Goal: Transaction & Acquisition: Purchase product/service

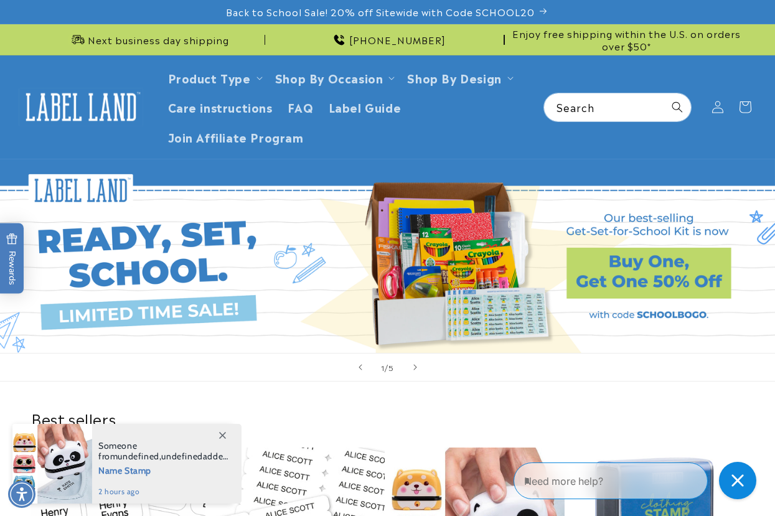
click at [224, 419] on icon at bounding box center [222, 435] width 7 height 7
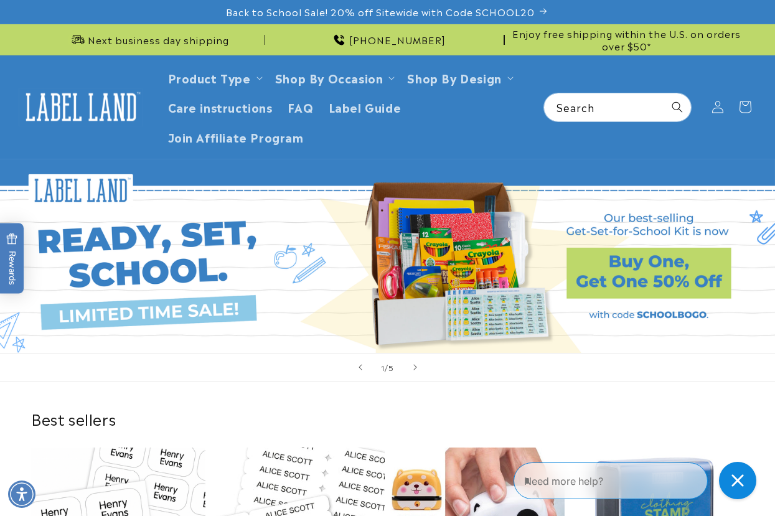
click at [322, 284] on link "Open this option" at bounding box center [387, 256] width 775 height 194
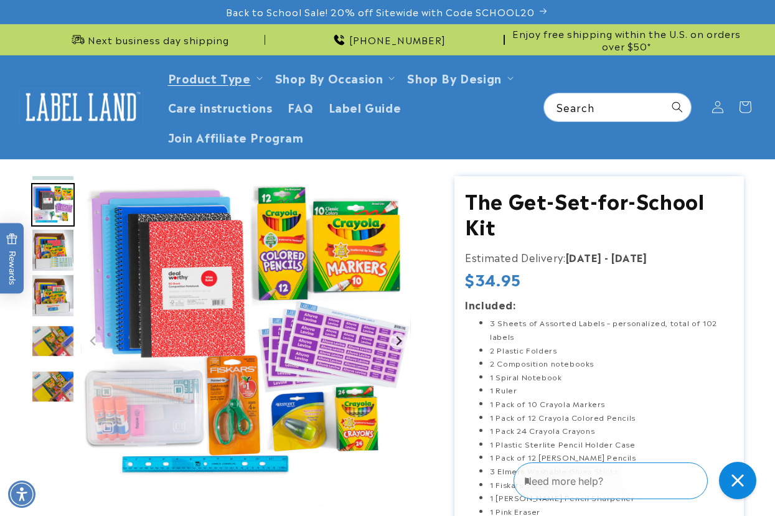
drag, startPoint x: 762, startPoint y: 269, endPoint x: 506, endPoint y: 172, distance: 273.3
click at [96, 105] on img at bounding box center [81, 107] width 124 height 39
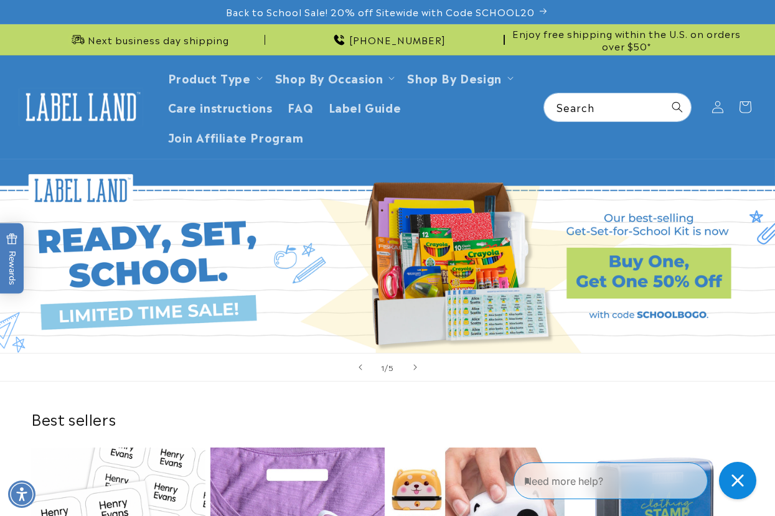
scroll to position [249, 0]
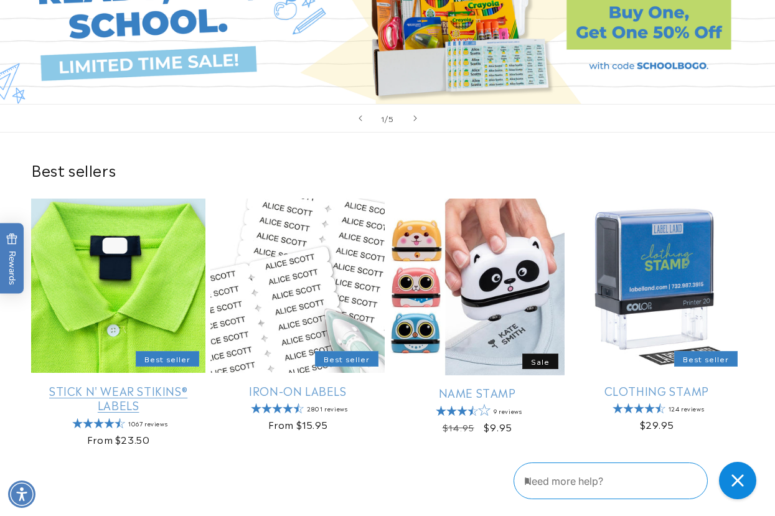
click at [141, 383] on link "Stick N' Wear Stikins® Labels" at bounding box center [118, 397] width 174 height 29
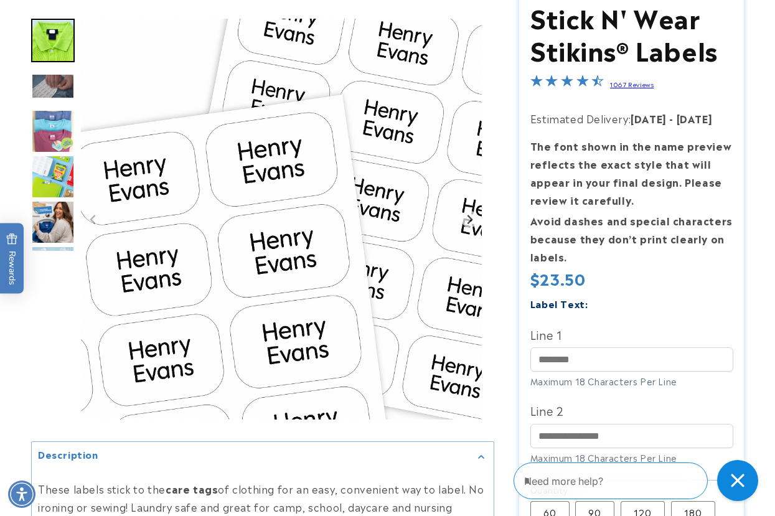
click at [737, 490] on div "Close gorgias live chat" at bounding box center [737, 480] width 27 height 27
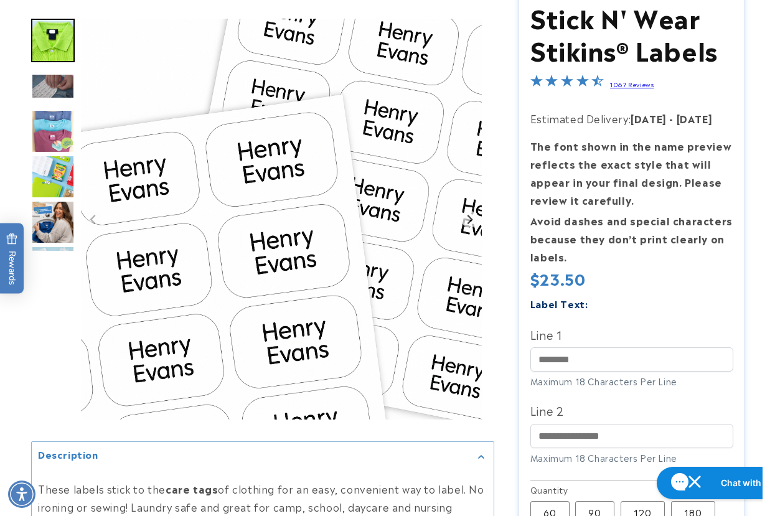
click at [765, 269] on div at bounding box center [387, 403] width 775 height 829
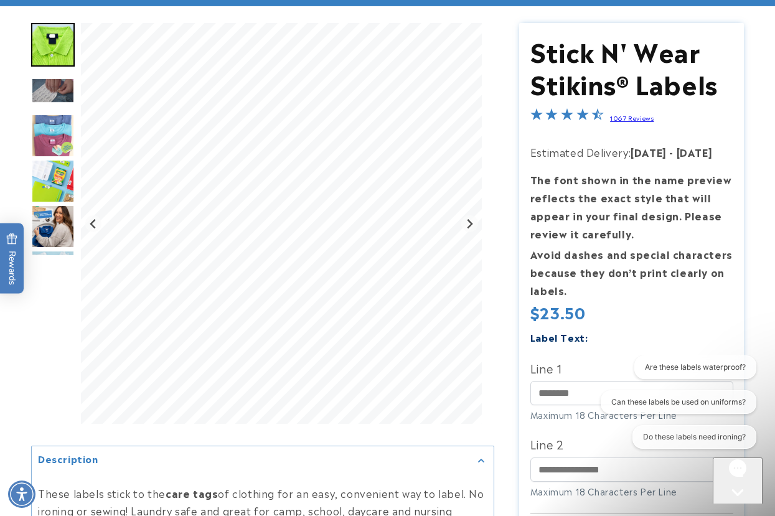
scroll to position [373, 0]
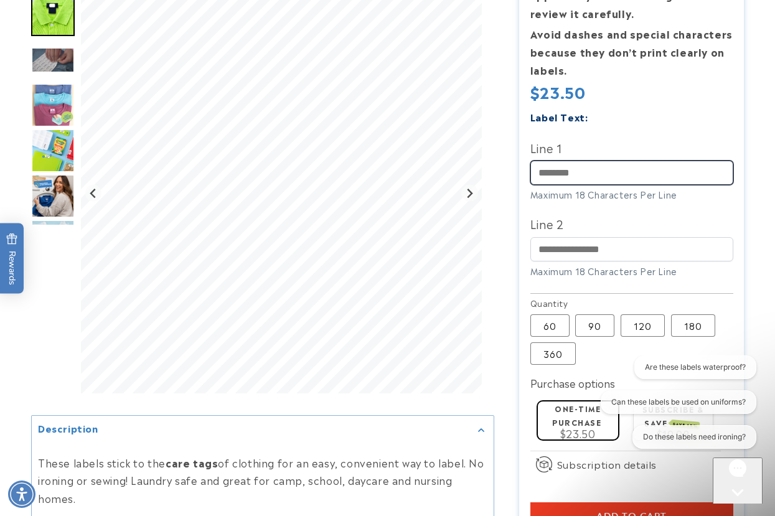
click at [590, 172] on input "Line 1" at bounding box center [631, 173] width 203 height 24
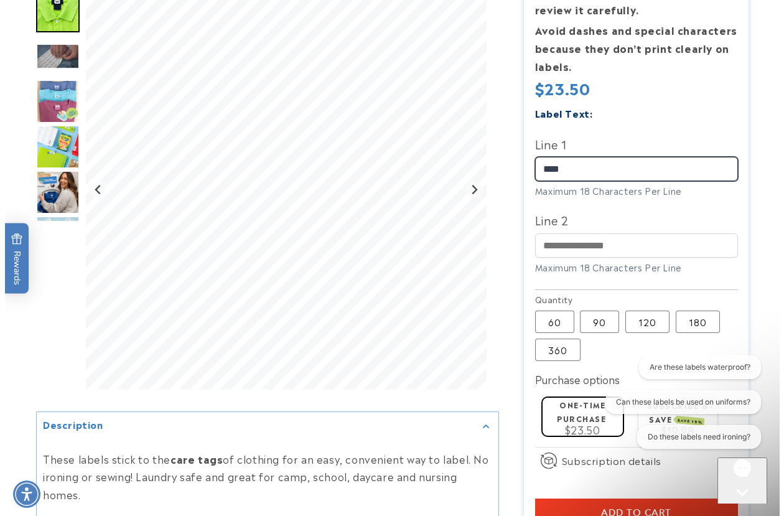
scroll to position [498, 0]
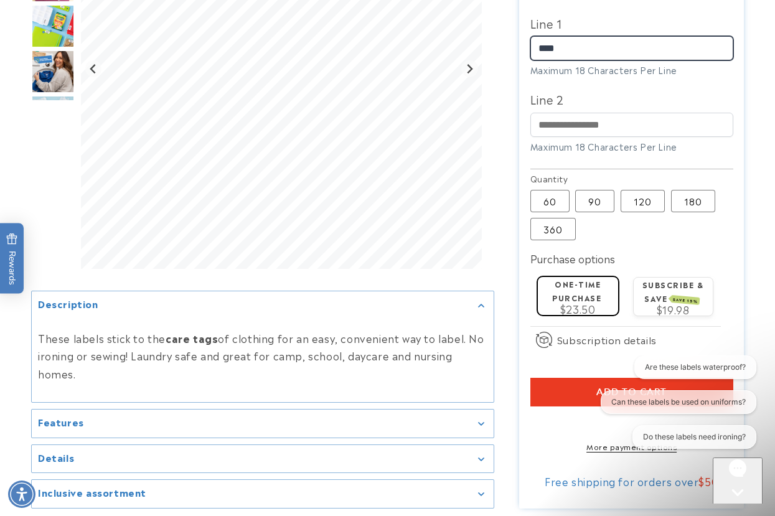
type input "****"
click at [577, 391] on button "Add to cart" at bounding box center [631, 392] width 203 height 29
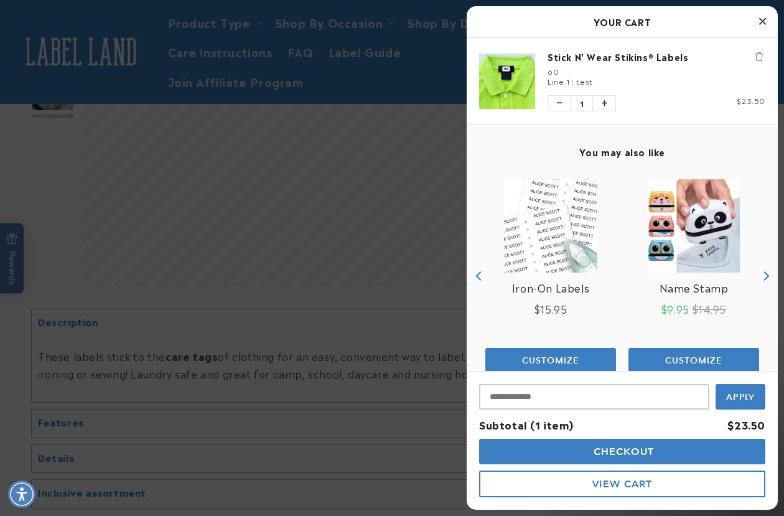
click at [590, 458] on button "Checkout" at bounding box center [622, 452] width 286 height 26
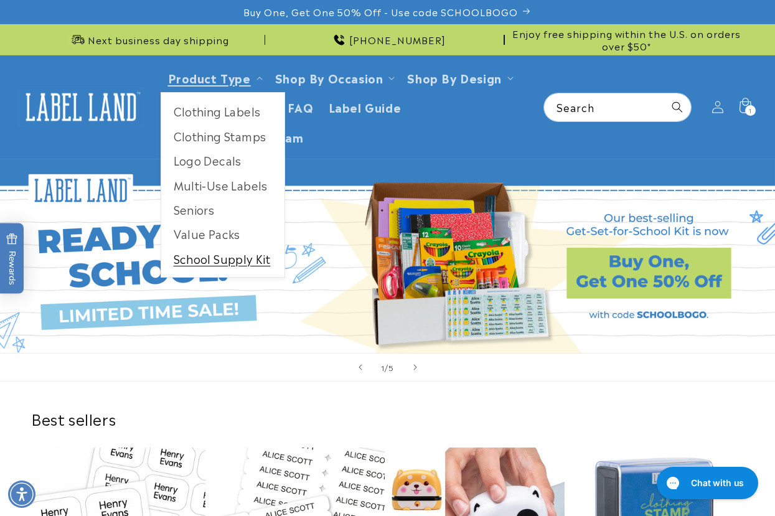
click at [237, 260] on link "School Supply Kit" at bounding box center [222, 258] width 123 height 24
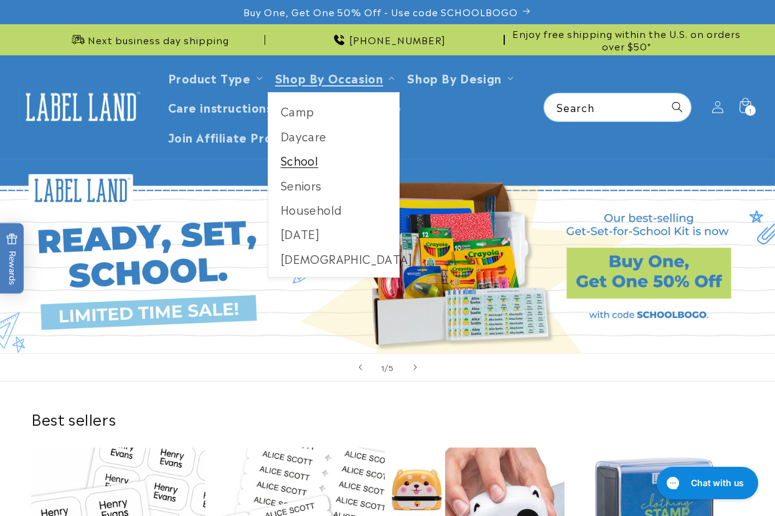
click at [301, 162] on link "School" at bounding box center [333, 160] width 131 height 24
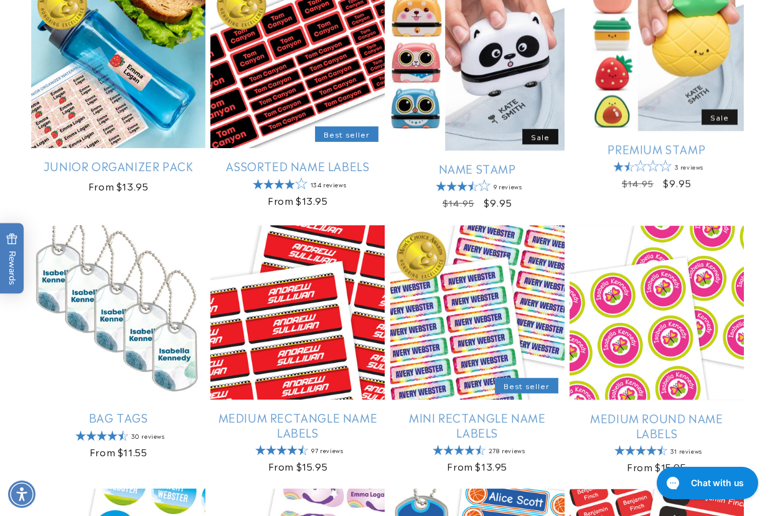
scroll to position [684, 0]
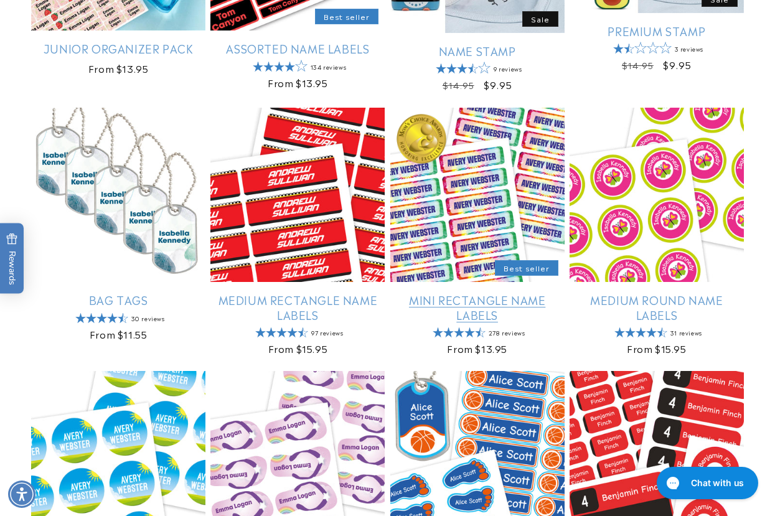
click at [455, 292] on link "Mini Rectangle Name Labels" at bounding box center [477, 306] width 174 height 29
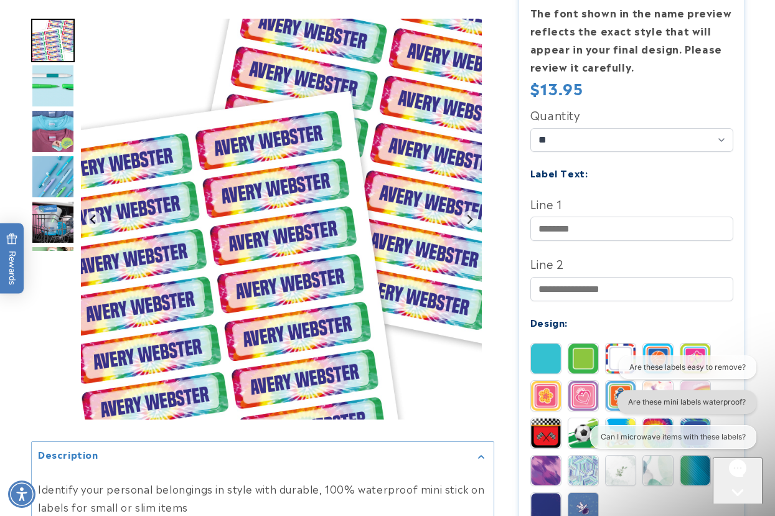
scroll to position [498, 0]
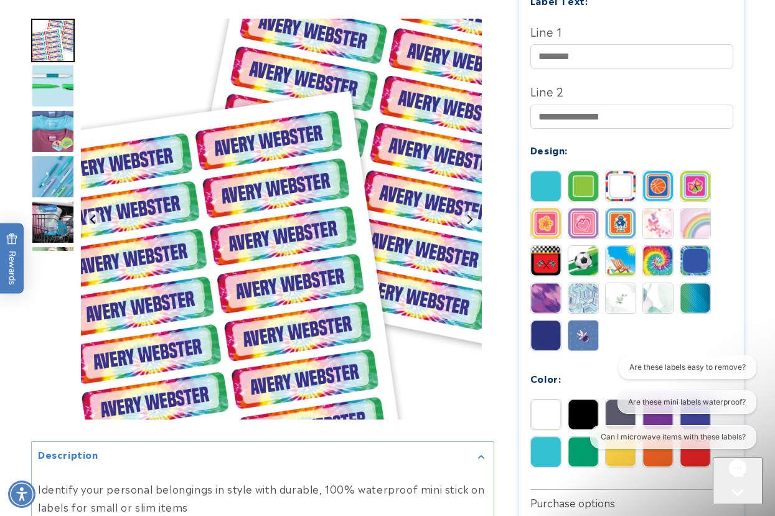
drag, startPoint x: 730, startPoint y: 480, endPoint x: 730, endPoint y: 473, distance: 6.8
click at [731, 508] on icon "Gorgias live chat" at bounding box center [737, 514] width 12 height 12
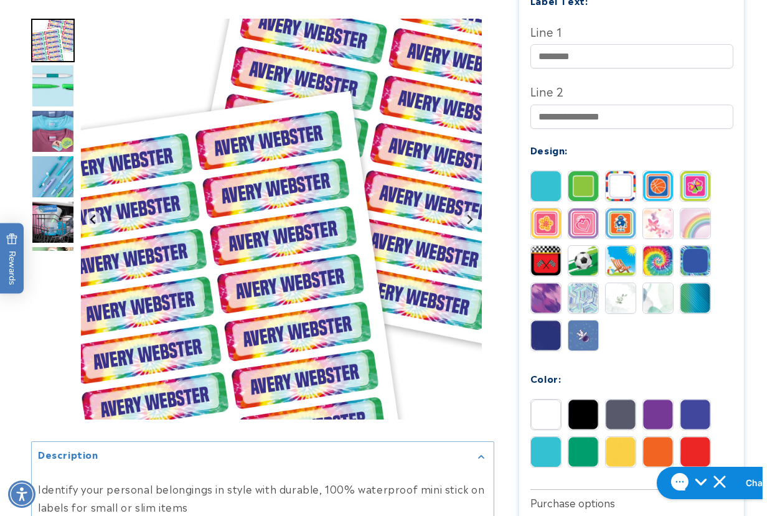
click at [580, 190] on img at bounding box center [583, 186] width 30 height 30
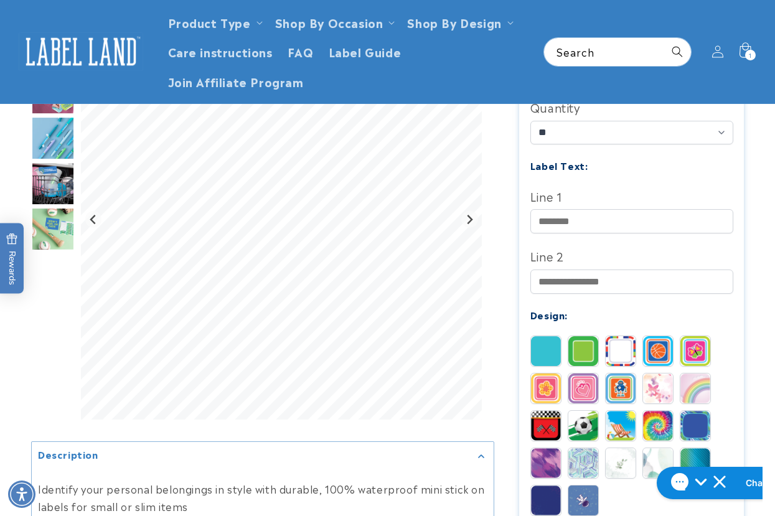
scroll to position [311, 0]
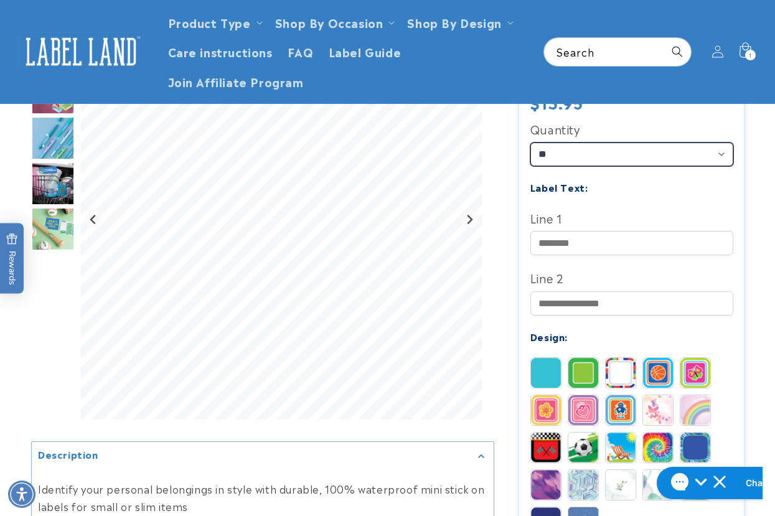
click at [574, 161] on select "** ** **" at bounding box center [631, 154] width 203 height 24
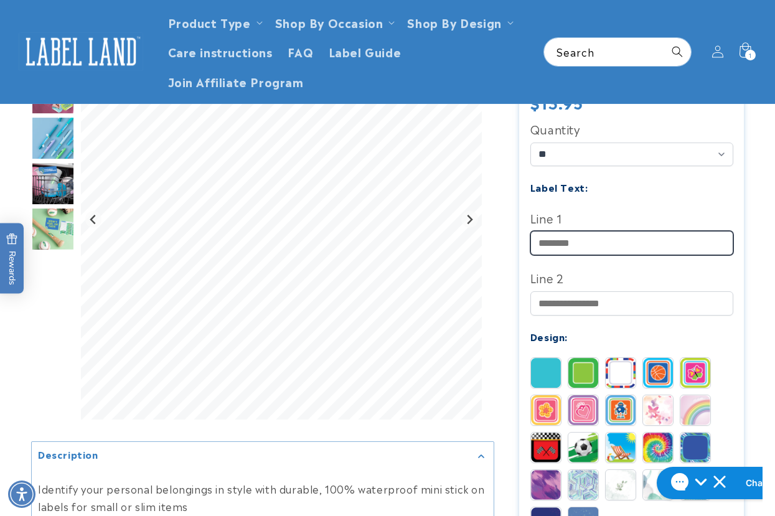
click at [592, 255] on input "Line 1" at bounding box center [631, 243] width 203 height 24
click at [557, 230] on div "Line 1" at bounding box center [631, 231] width 203 height 47
click at [553, 238] on input "Line 1" at bounding box center [631, 243] width 203 height 24
type input "********"
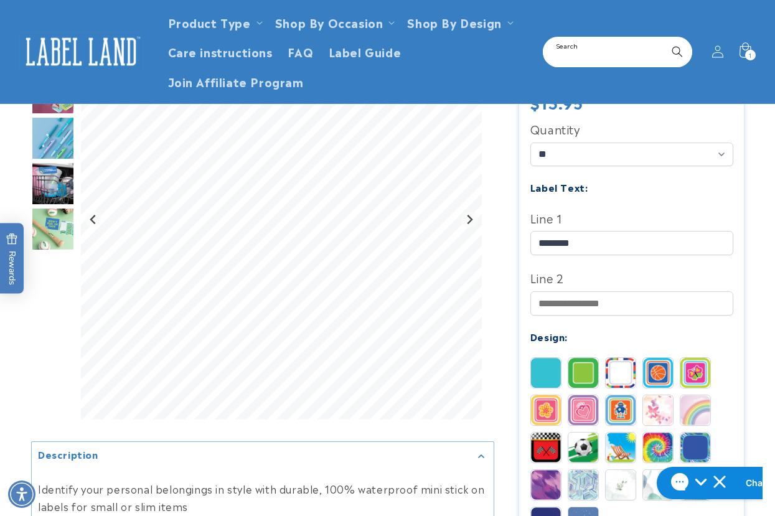
click at [589, 49] on input "Search" at bounding box center [617, 52] width 147 height 28
type input "*****"
click at [663, 38] on button "Search" at bounding box center [676, 51] width 27 height 27
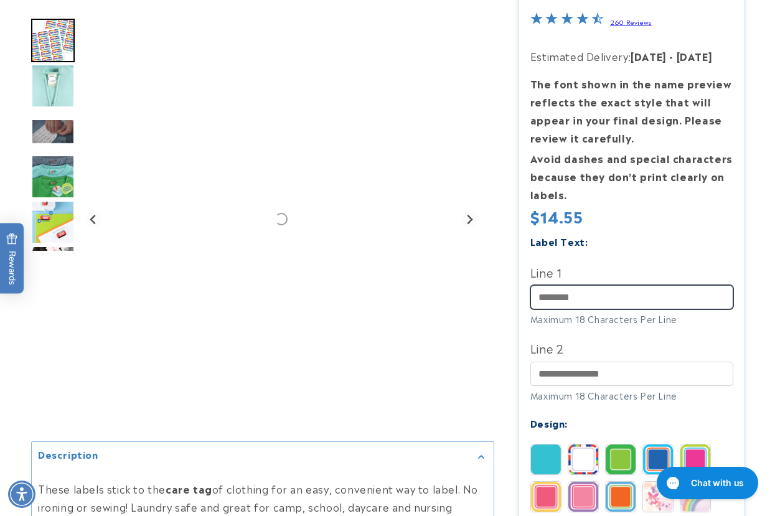
click at [591, 299] on input "Line 1" at bounding box center [631, 297] width 203 height 24
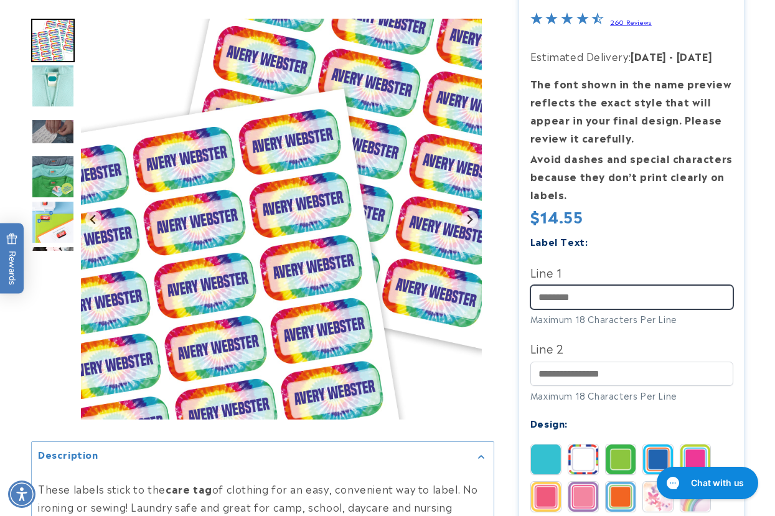
click at [597, 299] on input "Line 1" at bounding box center [631, 297] width 203 height 24
paste input "*********"
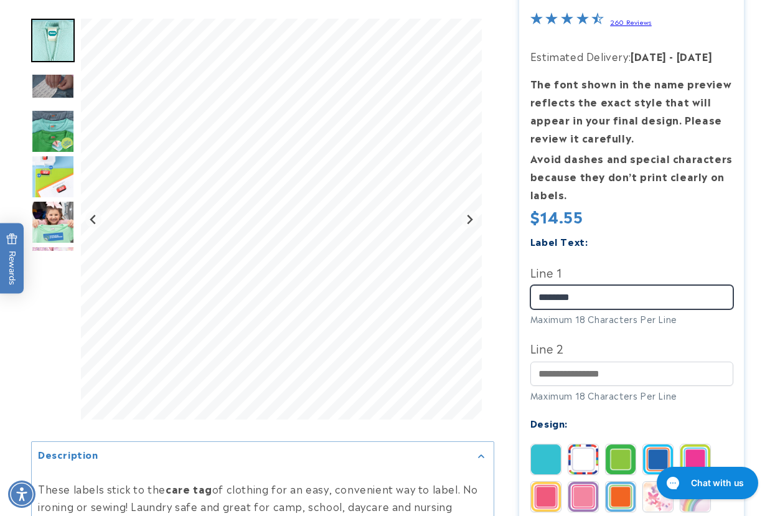
scroll to position [498, 0]
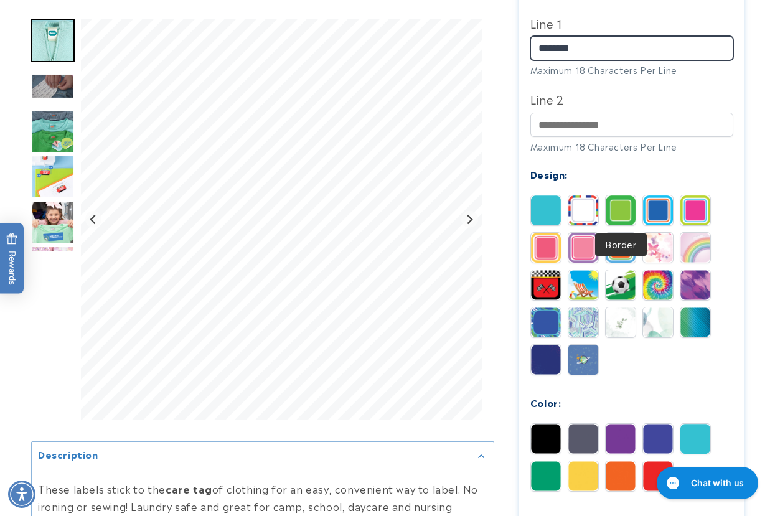
type input "********"
click at [615, 209] on img at bounding box center [620, 210] width 30 height 30
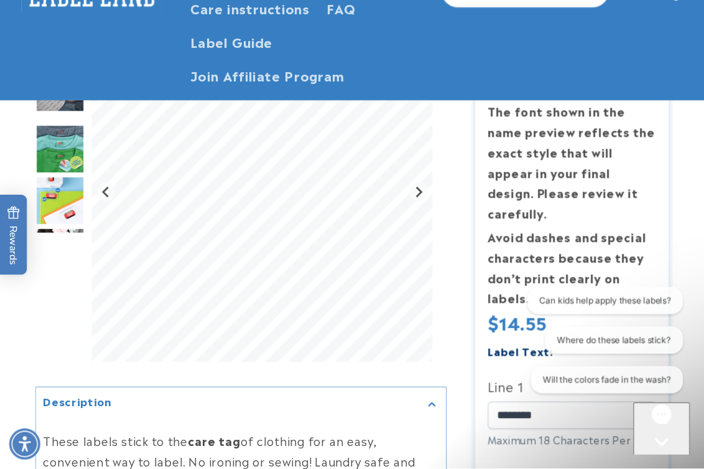
scroll to position [622, 0]
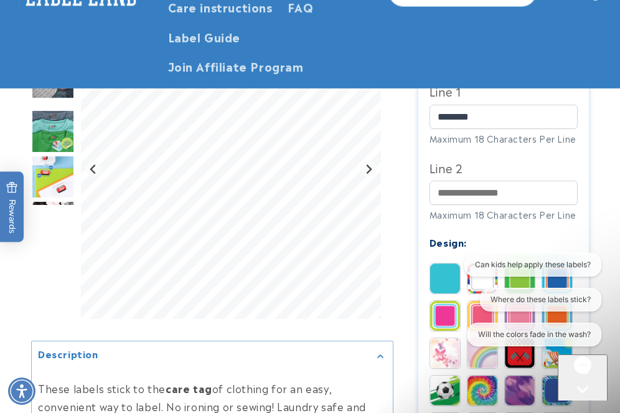
drag, startPoint x: 234, startPoint y: 190, endPoint x: 388, endPoint y: 239, distance: 161.8
click at [388, 239] on div "Gallery Viewer" at bounding box center [212, 172] width 362 height 306
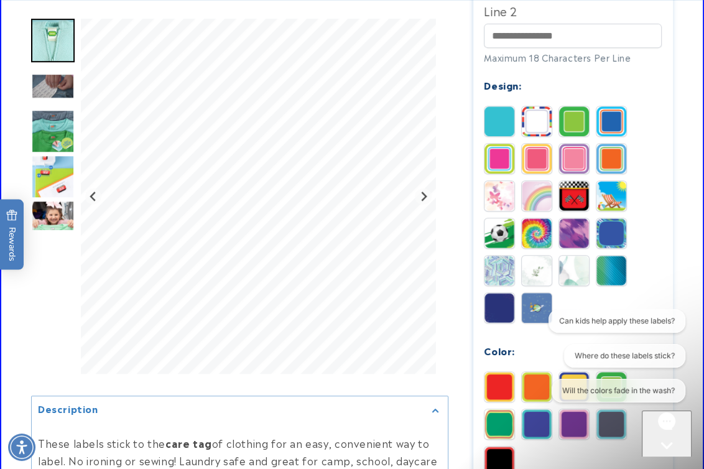
click at [702, 247] on div at bounding box center [352, 209] width 704 height 1310
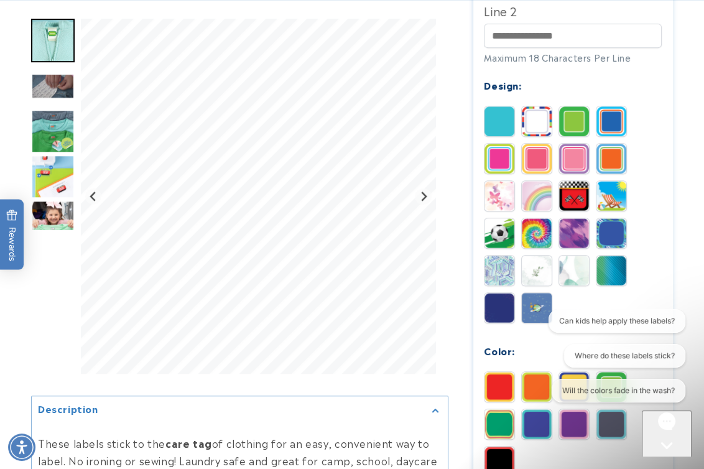
click at [665, 461] on icon "Gorgias live chat" at bounding box center [667, 467] width 12 height 12
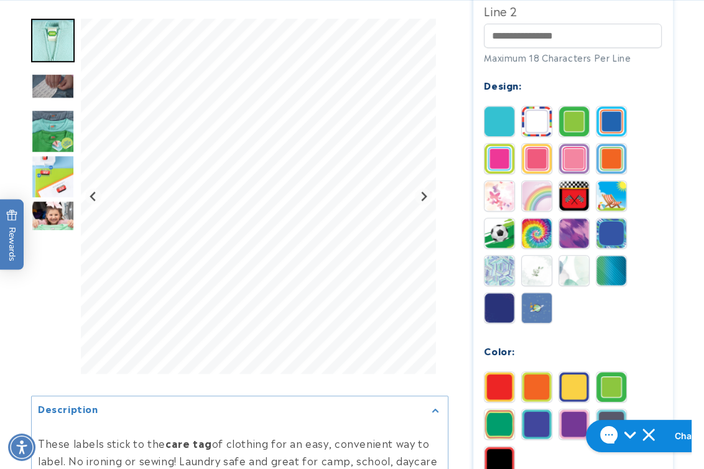
click at [12, 304] on div at bounding box center [352, 209] width 704 height 1310
click at [684, 236] on div at bounding box center [352, 209] width 704 height 1310
click at [689, 281] on div at bounding box center [352, 209] width 704 height 1310
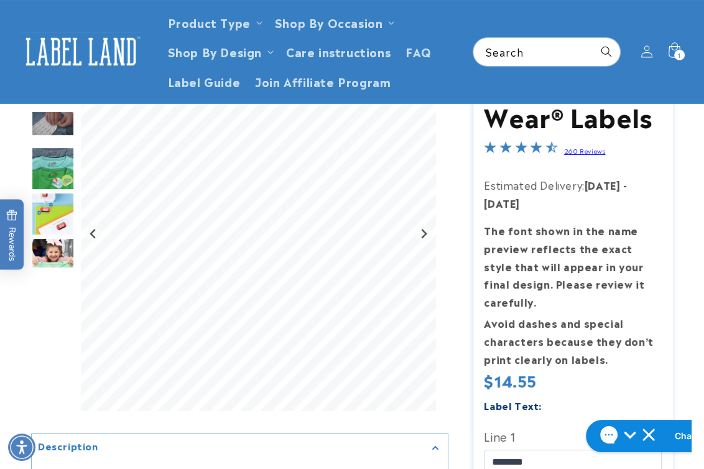
scroll to position [56, 0]
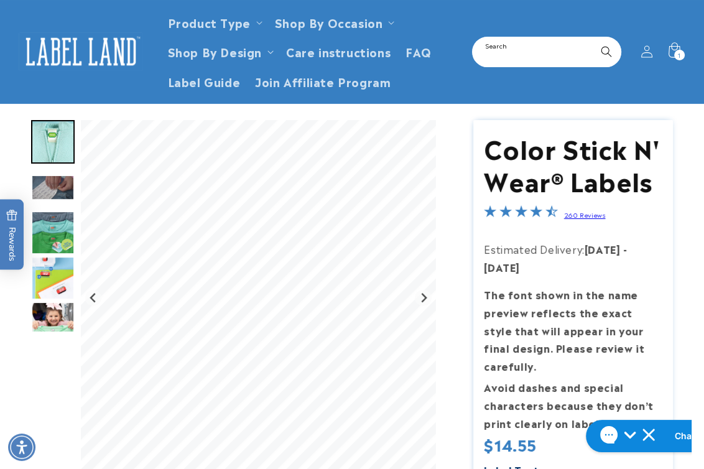
click at [511, 40] on input "Search" at bounding box center [547, 52] width 147 height 28
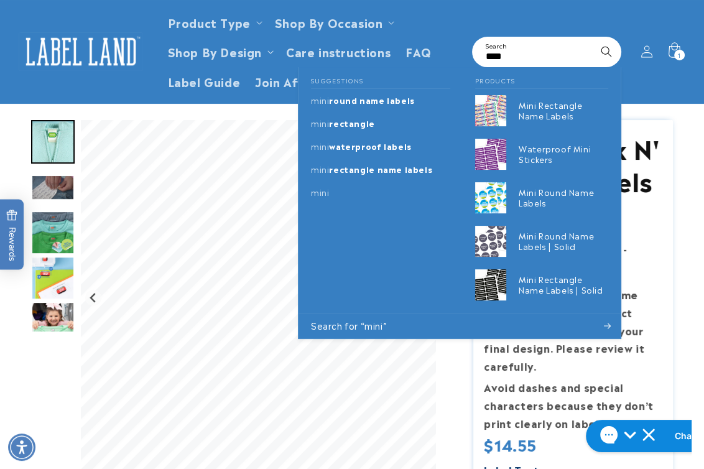
type input "****"
click at [75, 55] on img at bounding box center [81, 51] width 124 height 39
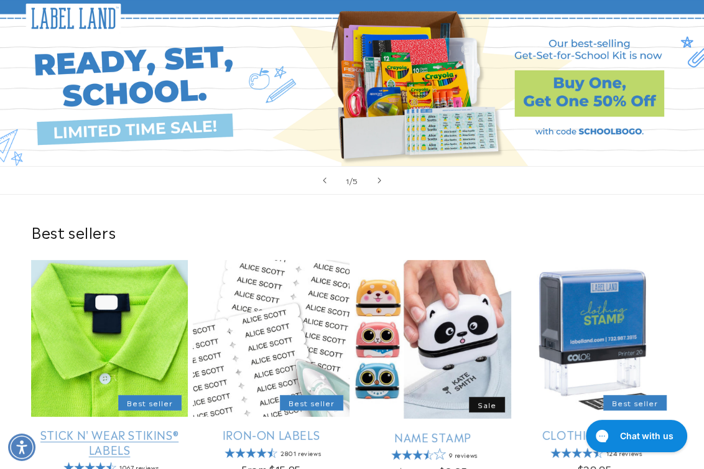
click at [103, 427] on link "Stick N' Wear Stikins® Labels" at bounding box center [109, 441] width 157 height 29
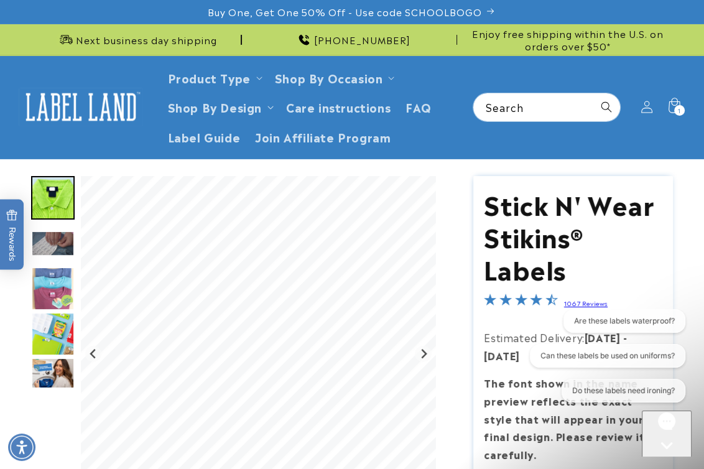
click at [672, 461] on icon "Gorgias live chat" at bounding box center [667, 467] width 12 height 12
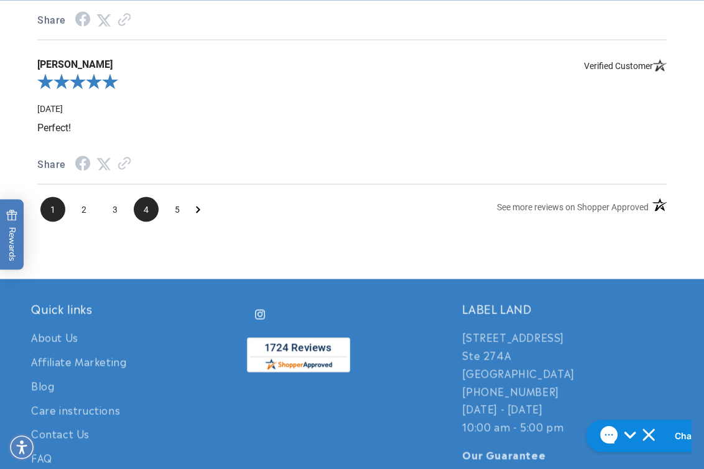
scroll to position [2149, 0]
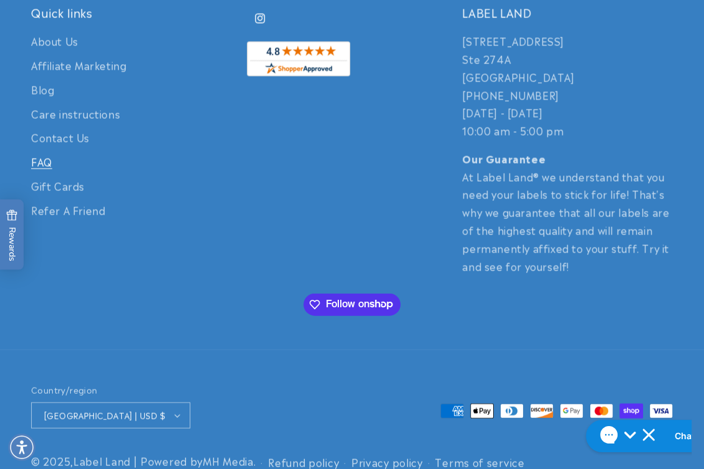
click at [38, 174] on link "FAQ" at bounding box center [41, 162] width 21 height 24
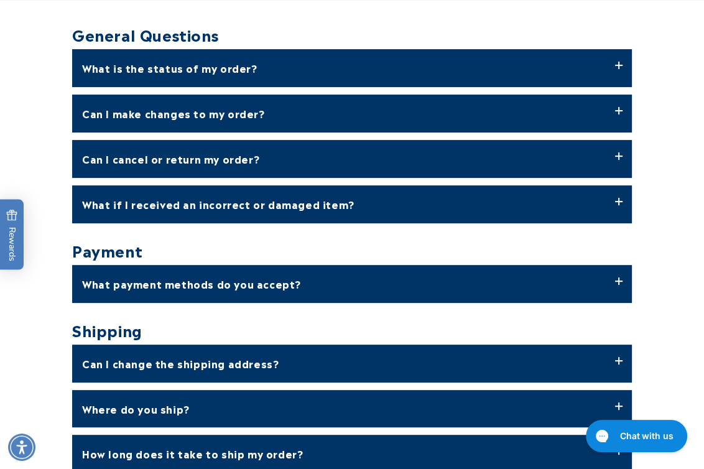
scroll to position [452, 0]
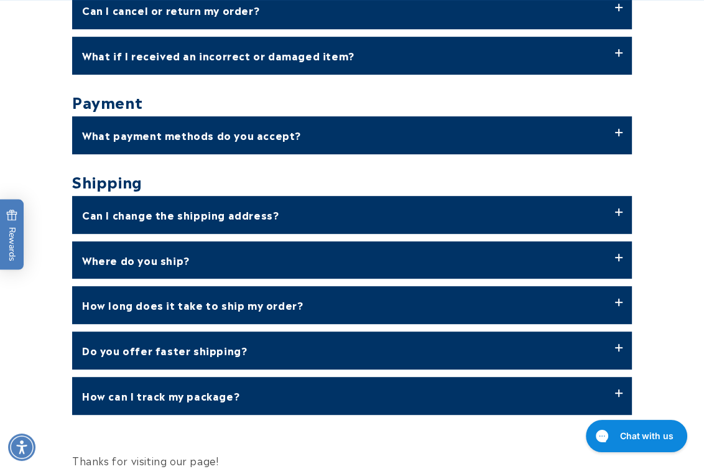
click at [125, 258] on label "Where do you ship?" at bounding box center [352, 260] width 560 height 38
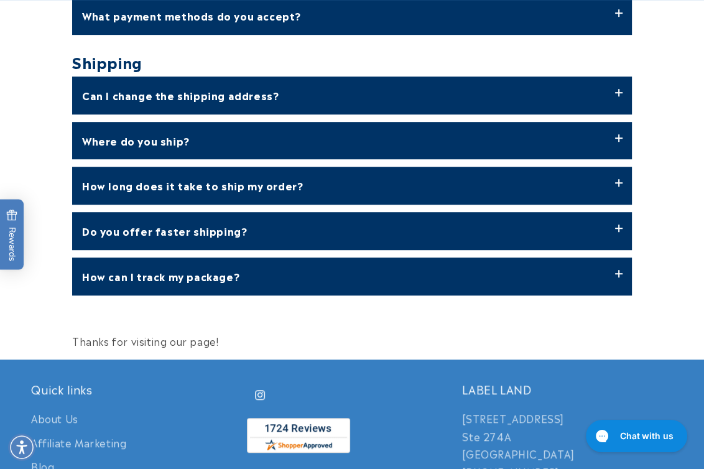
scroll to position [622, 0]
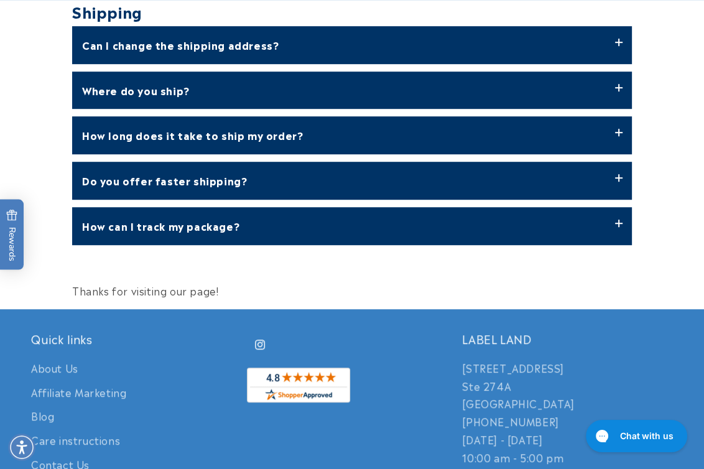
click at [152, 200] on label "Do you offer faster shipping?" at bounding box center [352, 181] width 560 height 38
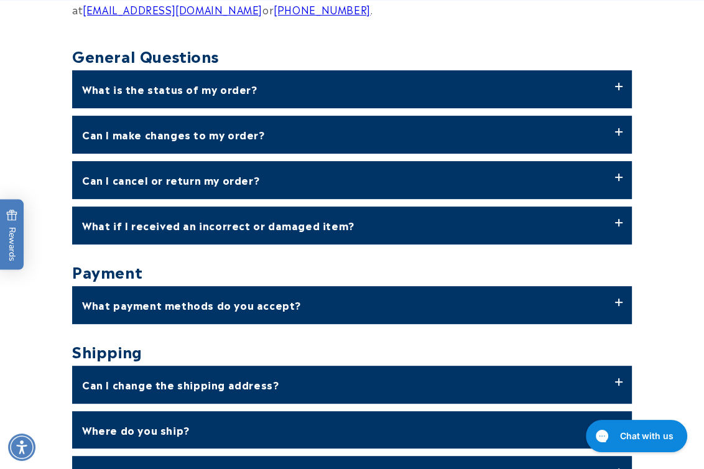
scroll to position [396, 0]
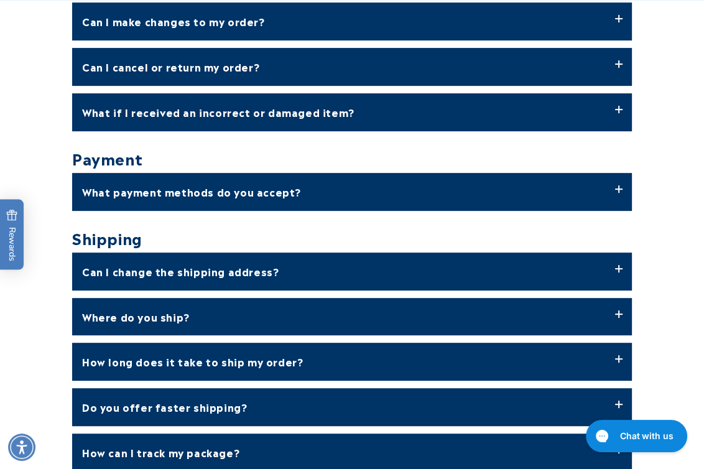
click at [162, 274] on label "Can I change the shipping address?" at bounding box center [352, 272] width 560 height 38
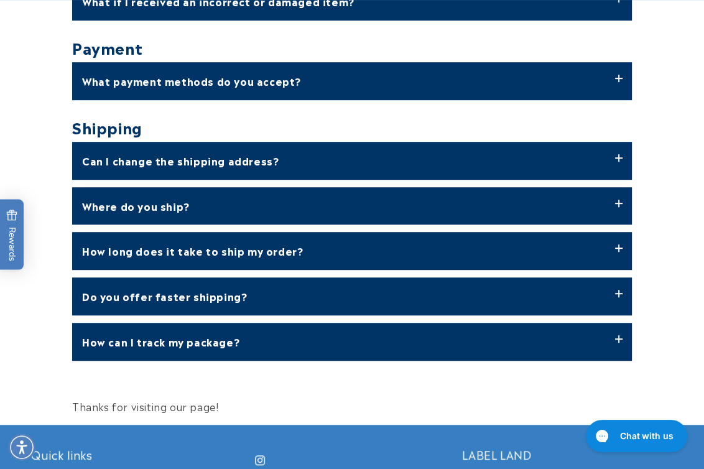
scroll to position [622, 0]
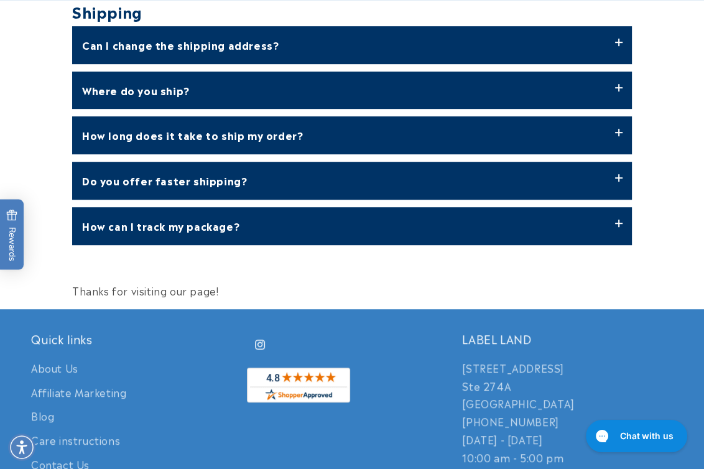
click at [154, 154] on label "How long does it take to ship my order?" at bounding box center [352, 135] width 560 height 38
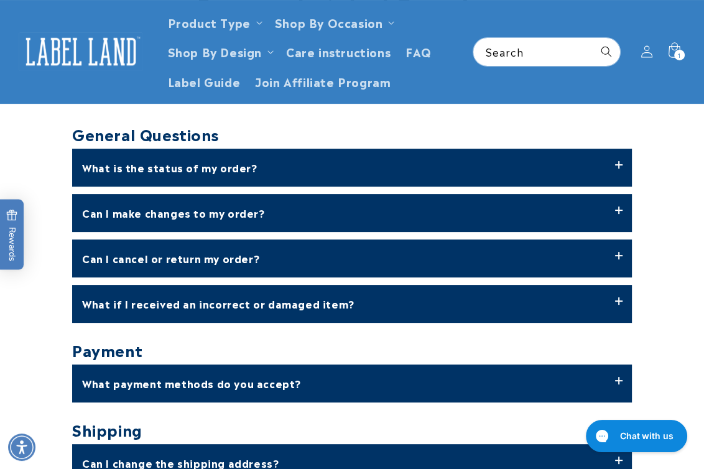
scroll to position [169, 0]
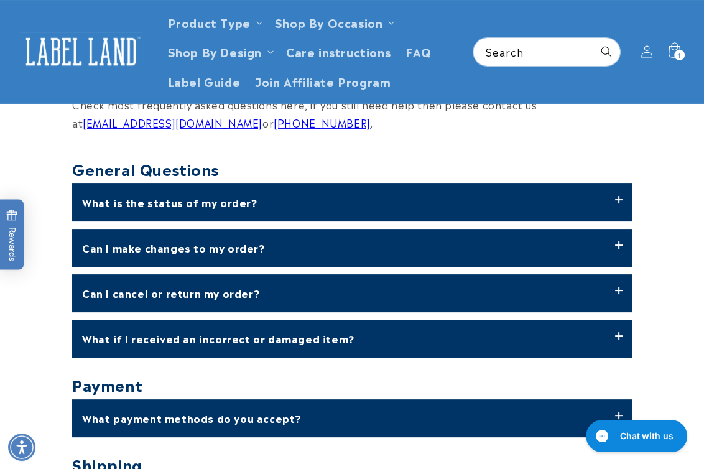
click at [695, 131] on div "Frequently Asked Questions Check most frequently asked questions here, if you s…" at bounding box center [352, 371] width 704 height 762
click at [543, 58] on input "Search" at bounding box center [547, 52] width 147 height 28
type input "****"
click at [593, 38] on button "Search" at bounding box center [606, 51] width 27 height 27
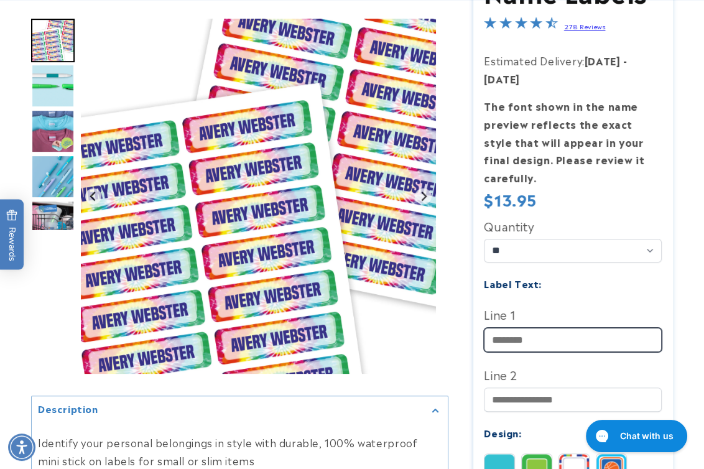
click at [518, 339] on input "Line 1" at bounding box center [573, 340] width 178 height 24
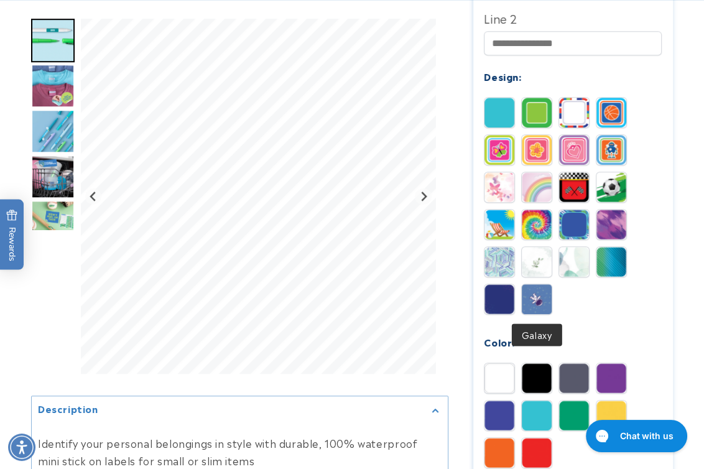
scroll to position [791, 0]
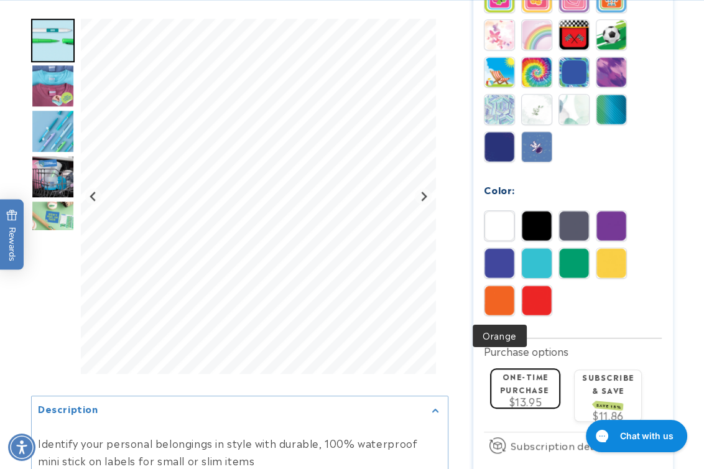
type input "****"
click at [501, 301] on img at bounding box center [500, 301] width 30 height 30
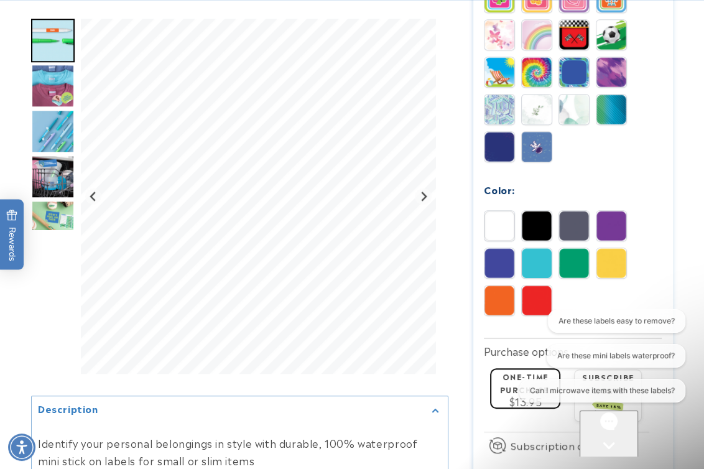
scroll to position [0, 0]
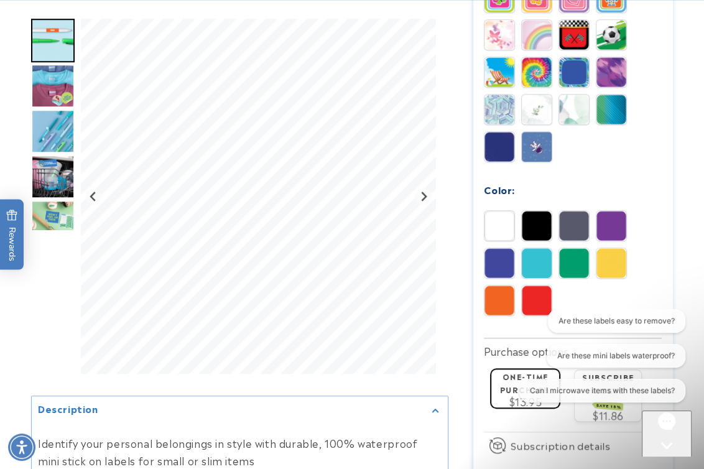
click at [681, 190] on div at bounding box center [352, 8] width 704 height 1236
click at [696, 202] on div at bounding box center [352, 8] width 704 height 1236
click at [688, 263] on div at bounding box center [352, 8] width 704 height 1236
click at [684, 171] on div at bounding box center [352, 8] width 704 height 1236
drag, startPoint x: 669, startPoint y: 437, endPoint x: 673, endPoint y: 431, distance: 7.3
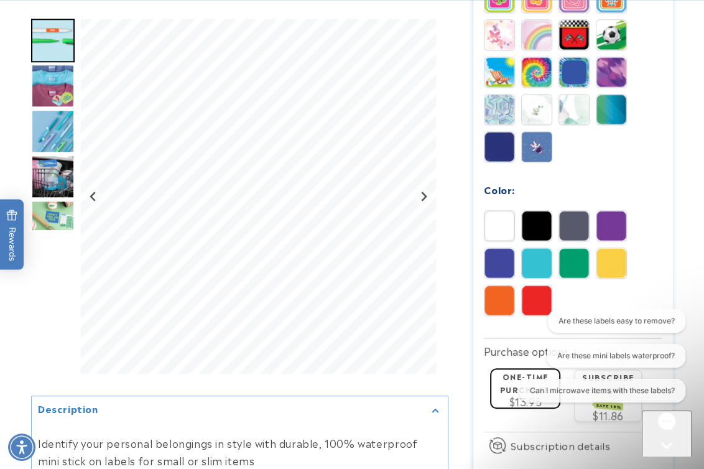
click at [670, 461] on icon "Gorgias live chat" at bounding box center [667, 467] width 12 height 12
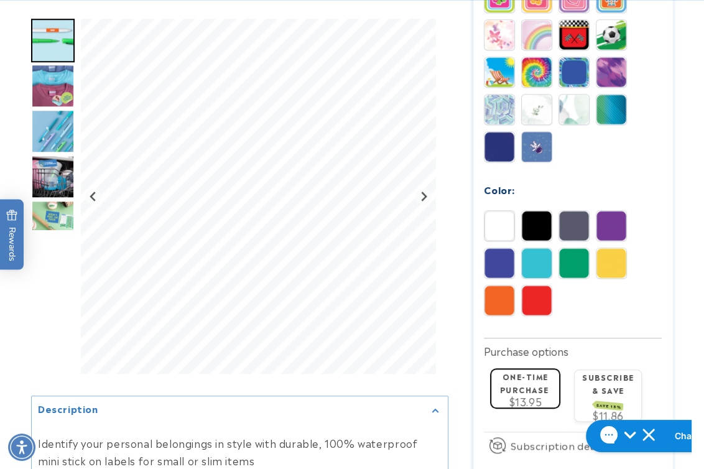
click at [695, 252] on div at bounding box center [352, 8] width 704 height 1236
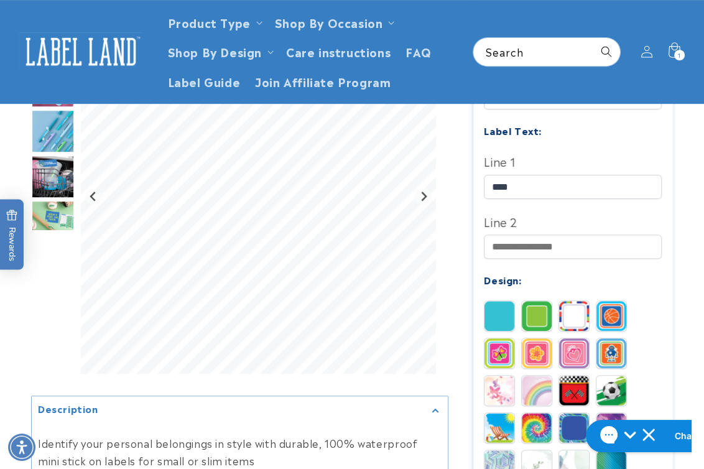
scroll to position [282, 0]
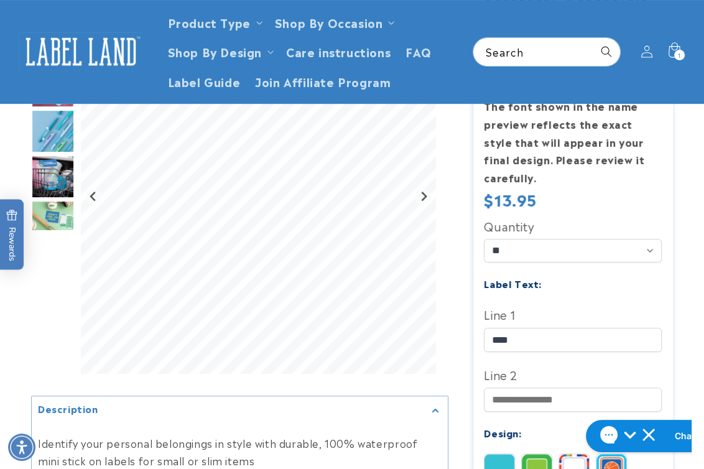
click at [90, 49] on img at bounding box center [81, 51] width 124 height 39
